Goal: Navigation & Orientation: Find specific page/section

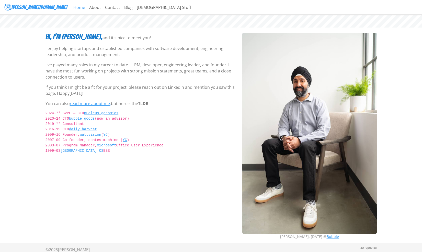
click at [71, 6] on link "Home" at bounding box center [79, 7] width 16 height 10
click at [135, 7] on link "[DEMOGRAPHIC_DATA] Stuff" at bounding box center [164, 7] width 58 height 10
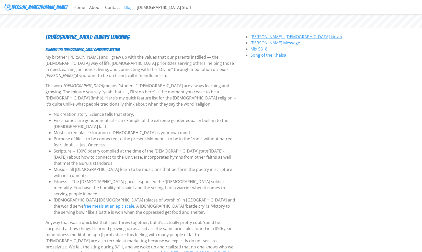
click at [122, 6] on link "Blog" at bounding box center [128, 7] width 13 height 10
